Goal: Task Accomplishment & Management: Manage account settings

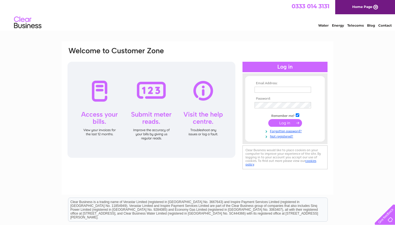
type input "invercaimbe@btinternet.com"
click at [279, 122] on input "submit" at bounding box center [285, 123] width 34 height 8
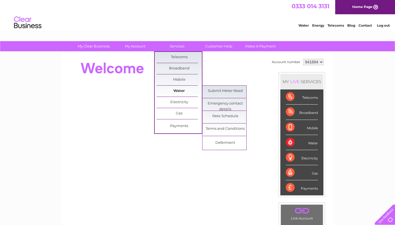
click at [177, 91] on link "Water" at bounding box center [179, 91] width 45 height 11
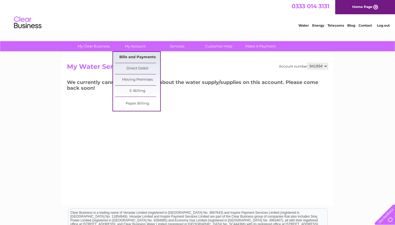
click at [135, 57] on link "Bills and Payments" at bounding box center [137, 57] width 45 height 11
click at [138, 57] on link "Bills and Payments" at bounding box center [137, 57] width 45 height 11
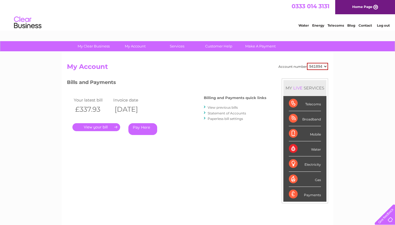
click at [102, 127] on link "." at bounding box center [96, 127] width 48 height 8
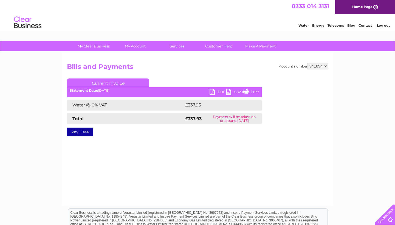
click at [221, 91] on link "PDF" at bounding box center [218, 93] width 16 height 8
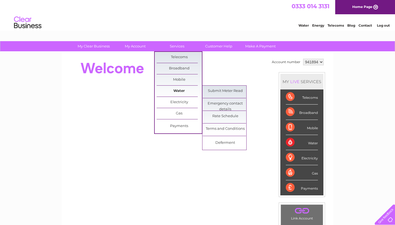
click at [178, 89] on link "Water" at bounding box center [179, 91] width 45 height 11
